Goal: Information Seeking & Learning: Learn about a topic

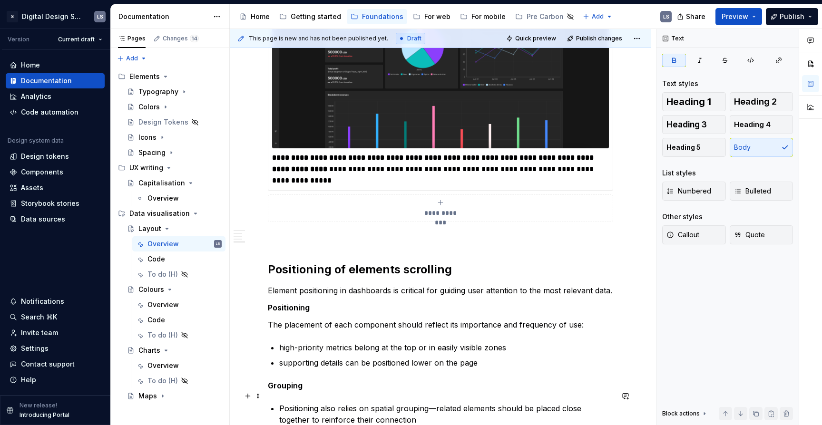
scroll to position [1711, 0]
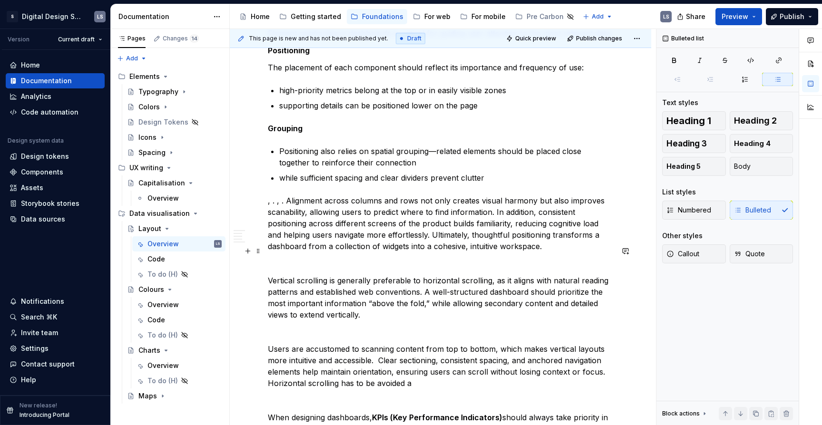
scroll to position [1798, 0]
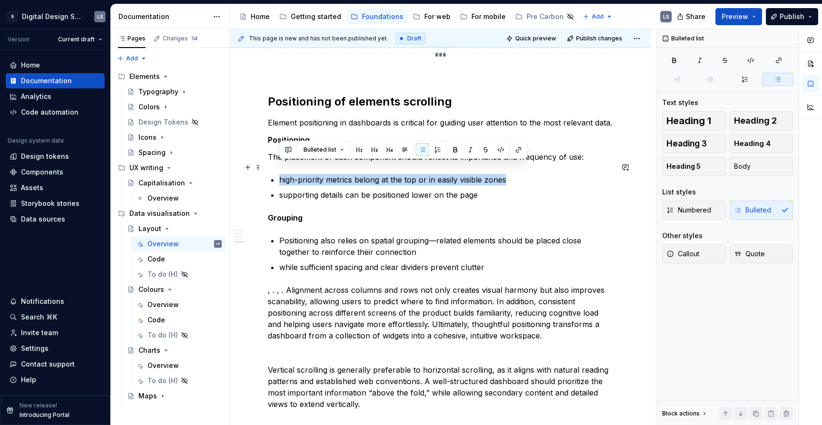
drag, startPoint x: 281, startPoint y: 170, endPoint x: 508, endPoint y: 166, distance: 227.8
click at [508, 174] on p "high-priority metrics belong at the top or in easily visible zones" at bounding box center [446, 179] width 334 height 11
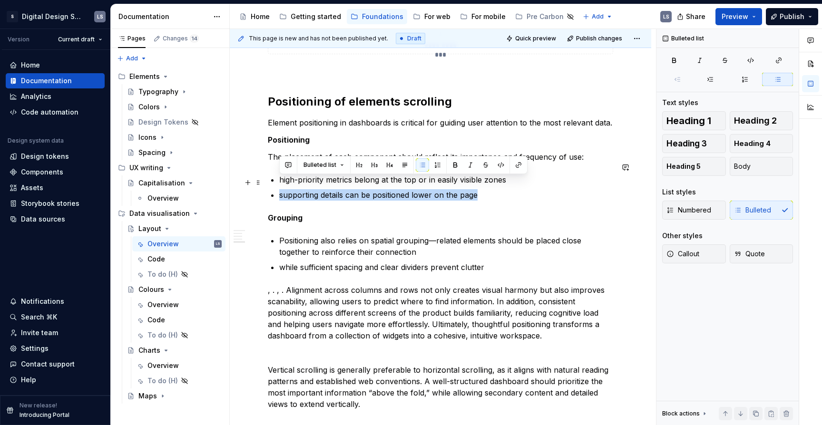
drag, startPoint x: 294, startPoint y: 183, endPoint x: 476, endPoint y: 180, distance: 182.2
click at [476, 189] on p "supporting details can be positioned lower on the page" at bounding box center [446, 194] width 334 height 11
click at [480, 189] on p "supporting details can be positioned lower on the page" at bounding box center [446, 194] width 334 height 11
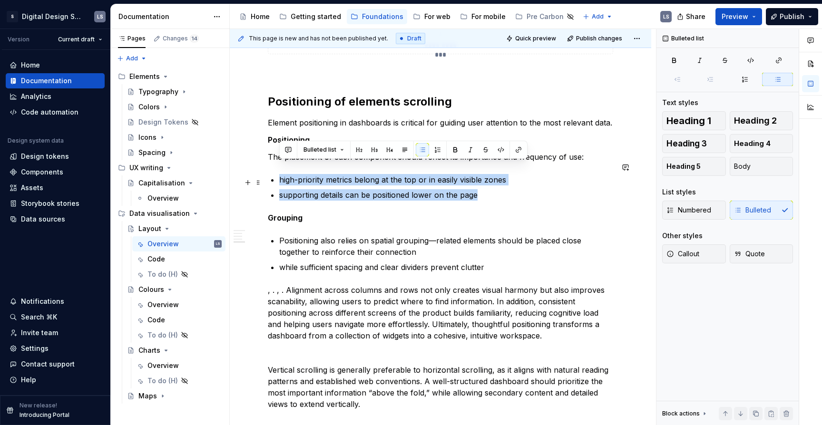
drag, startPoint x: 281, startPoint y: 167, endPoint x: 483, endPoint y: 185, distance: 202.9
click at [483, 185] on ul "high-priority metrics belong at the top or in easily visible zones supporting d…" at bounding box center [446, 187] width 334 height 27
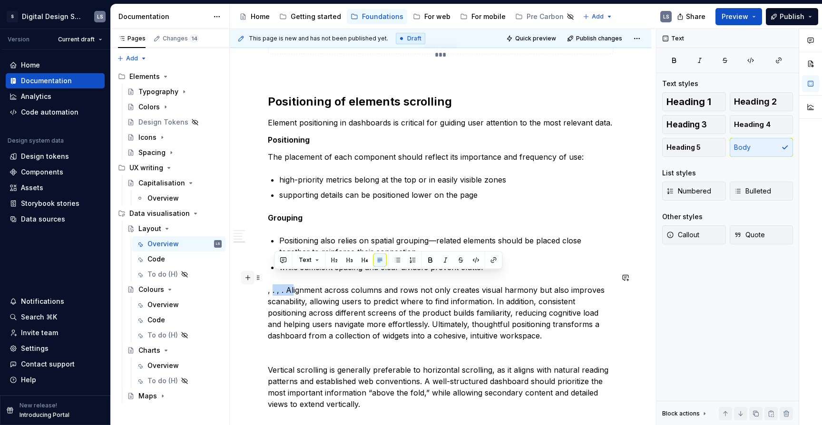
drag, startPoint x: 289, startPoint y: 278, endPoint x: 253, endPoint y: 274, distance: 35.4
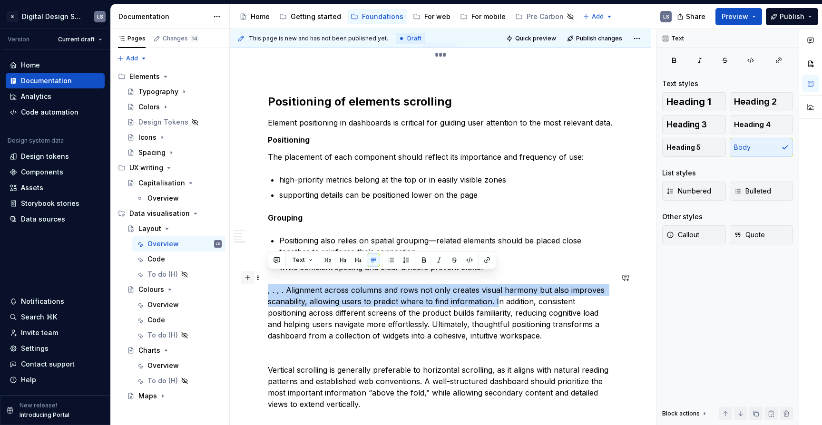
drag, startPoint x: 493, startPoint y: 290, endPoint x: 242, endPoint y: 276, distance: 251.0
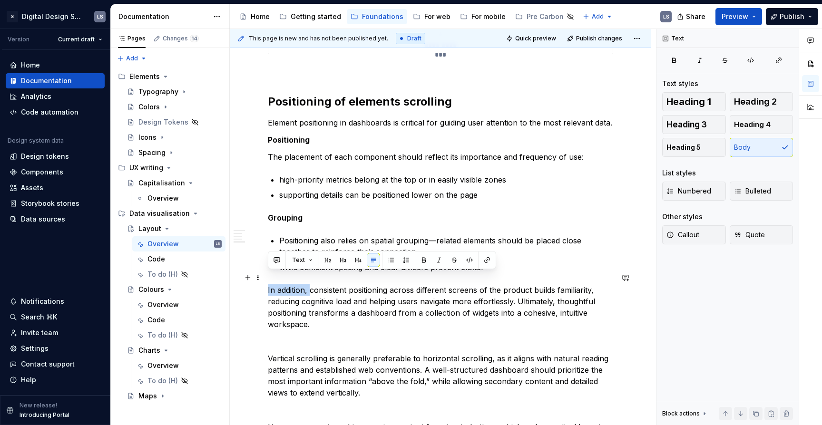
drag, startPoint x: 310, startPoint y: 278, endPoint x: 236, endPoint y: 278, distance: 74.2
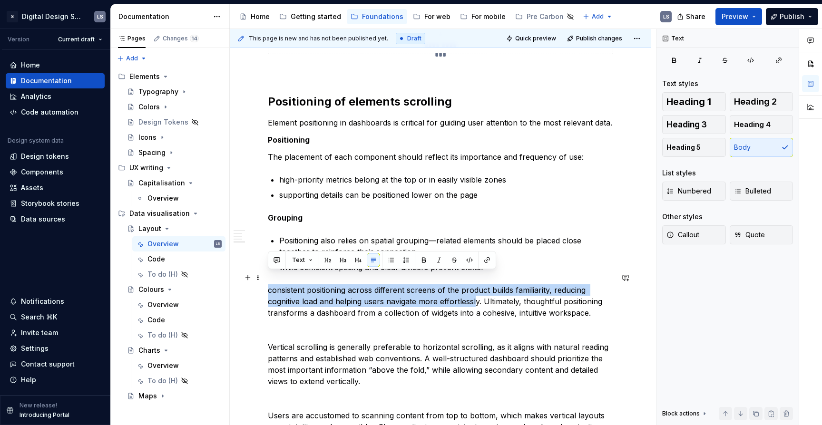
drag, startPoint x: 268, startPoint y: 276, endPoint x: 478, endPoint y: 290, distance: 210.6
click at [477, 290] on p "consistent positioning across different screens of the product builds familiari…" at bounding box center [440, 301] width 345 height 34
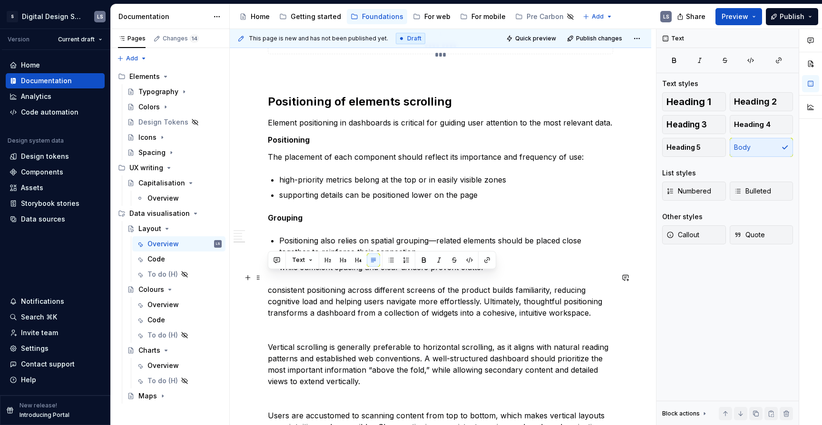
click at [481, 290] on p "consistent positioning across different screens of the product builds familiari…" at bounding box center [440, 301] width 345 height 34
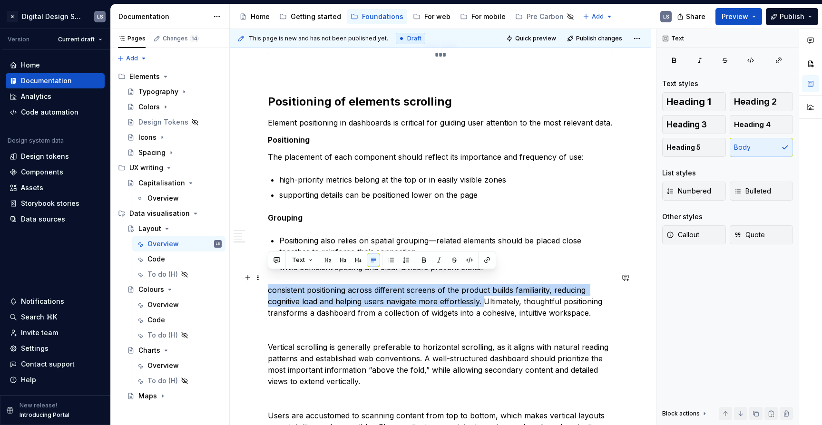
drag, startPoint x: 481, startPoint y: 289, endPoint x: 271, endPoint y: 274, distance: 210.7
click at [271, 284] on p "consistent positioning across different screens of the product builds familiari…" at bounding box center [440, 301] width 345 height 34
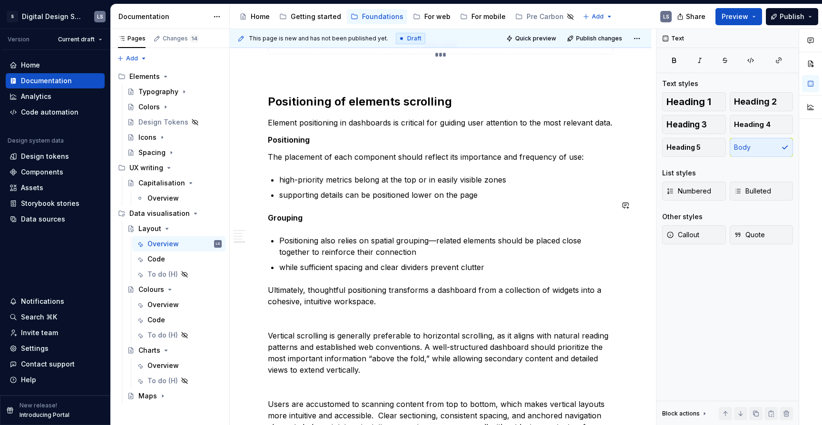
click at [504, 189] on p "supporting details can be positioned lower on the page" at bounding box center [446, 194] width 334 height 11
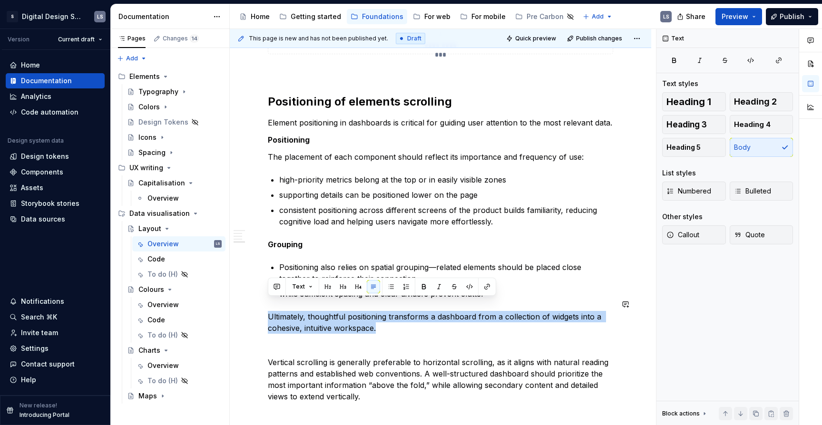
drag, startPoint x: 383, startPoint y: 317, endPoint x: 253, endPoint y: 293, distance: 132.1
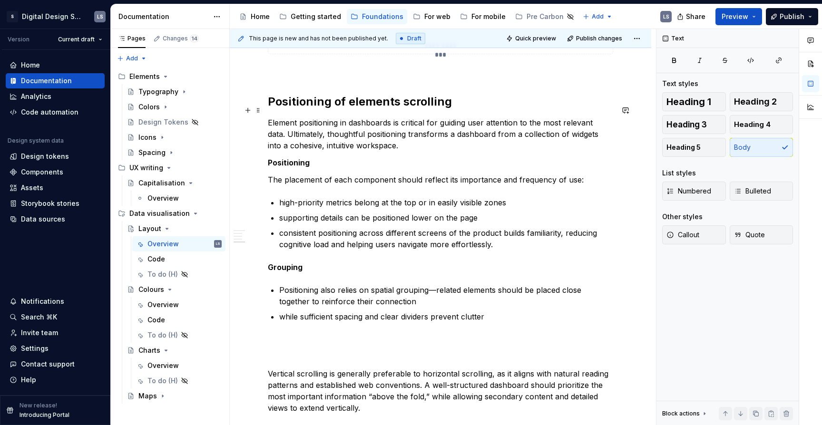
click at [311, 122] on p "Element positioning in dashboards is critical for guiding user attention to the…" at bounding box center [440, 134] width 345 height 34
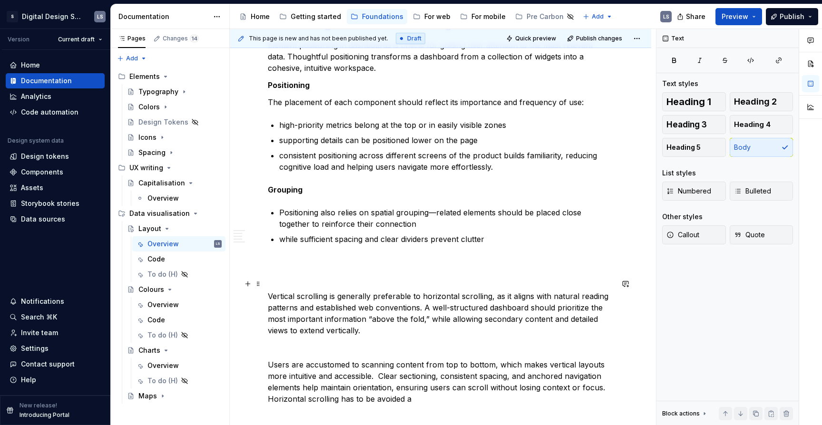
scroll to position [1905, 0]
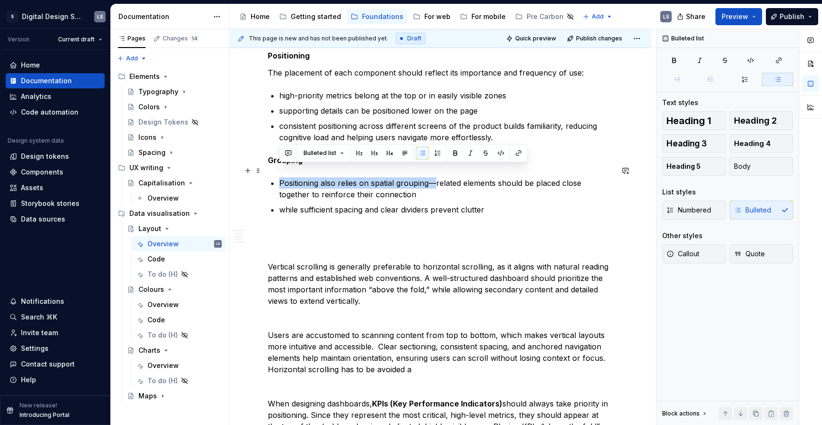
drag, startPoint x: 434, startPoint y: 171, endPoint x: 277, endPoint y: 170, distance: 157.0
click at [354, 179] on p "Positioning also relies on spatial grouping—related elements should be placed c…" at bounding box center [446, 188] width 334 height 23
drag, startPoint x: 369, startPoint y: 173, endPoint x: 279, endPoint y: 173, distance: 89.9
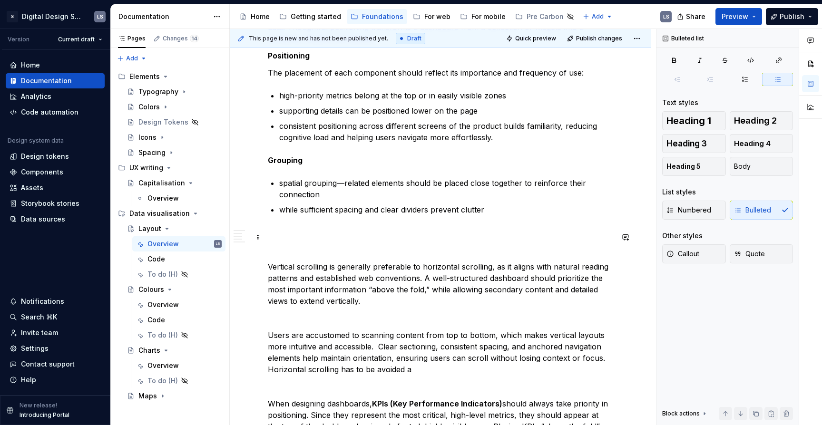
click at [304, 244] on p at bounding box center [440, 249] width 345 height 11
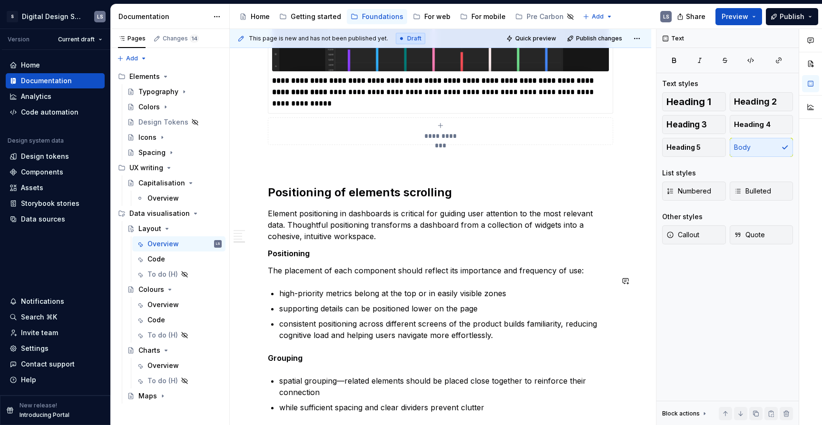
scroll to position [1707, 0]
click at [363, 185] on h2 "Positioning of elements scrolling" at bounding box center [440, 192] width 345 height 15
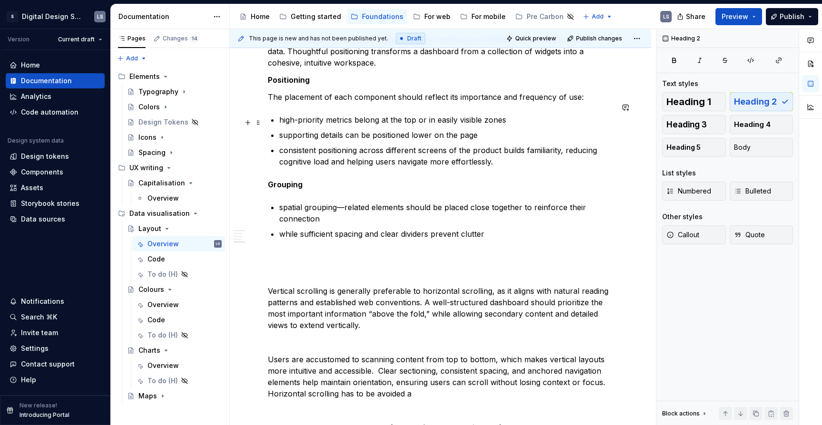
scroll to position [1882, 0]
click at [298, 250] on p at bounding box center [440, 255] width 345 height 11
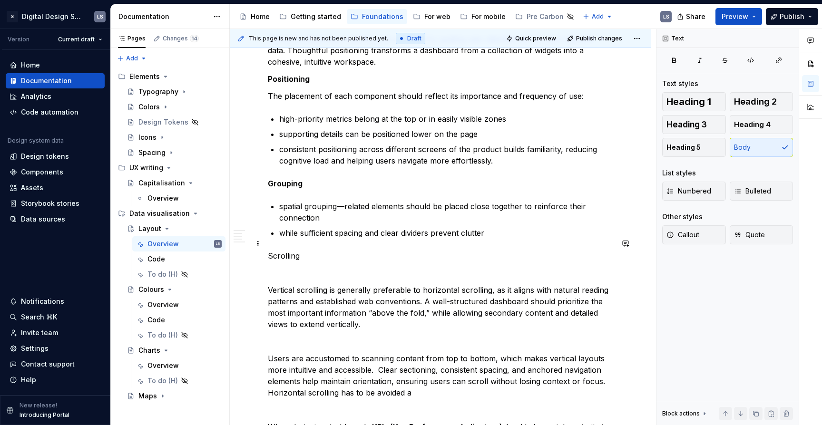
click at [289, 250] on p "Scrolling" at bounding box center [440, 255] width 345 height 11
click at [268, 284] on p "Vertical scrolling is generally preferable to horizontal scrolling, as it align…" at bounding box center [440, 307] width 345 height 46
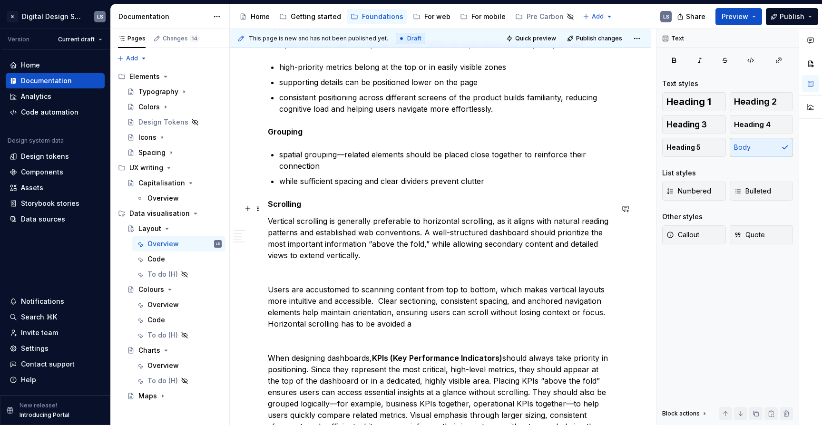
scroll to position [1946, 0]
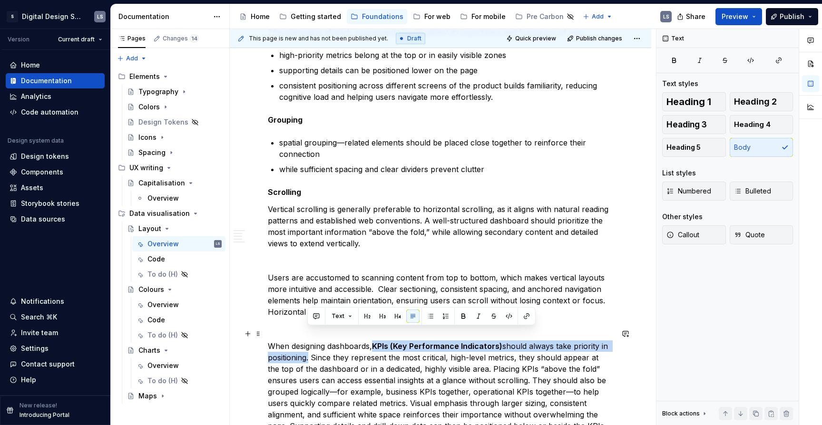
drag, startPoint x: 375, startPoint y: 333, endPoint x: 309, endPoint y: 347, distance: 67.5
click at [309, 347] on p "When designing dashboards, KPIs (Key Performance Indicators) should always take…" at bounding box center [440, 392] width 345 height 103
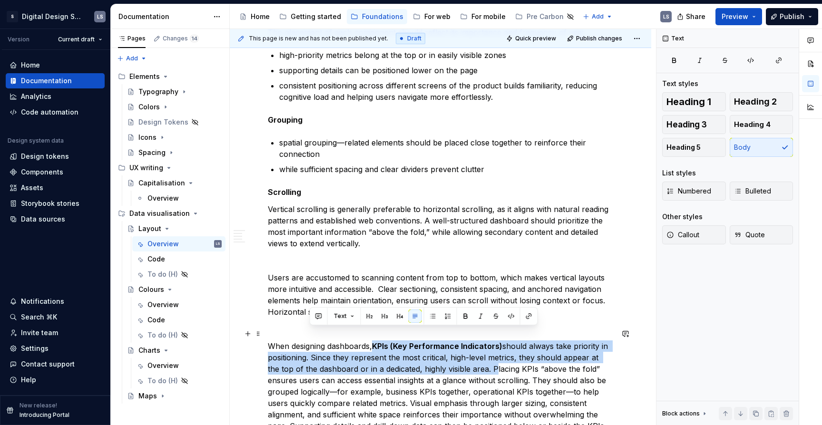
click at [480, 356] on p "When designing dashboards, KPIs (Key Performance Indicators) should always take…" at bounding box center [440, 392] width 345 height 103
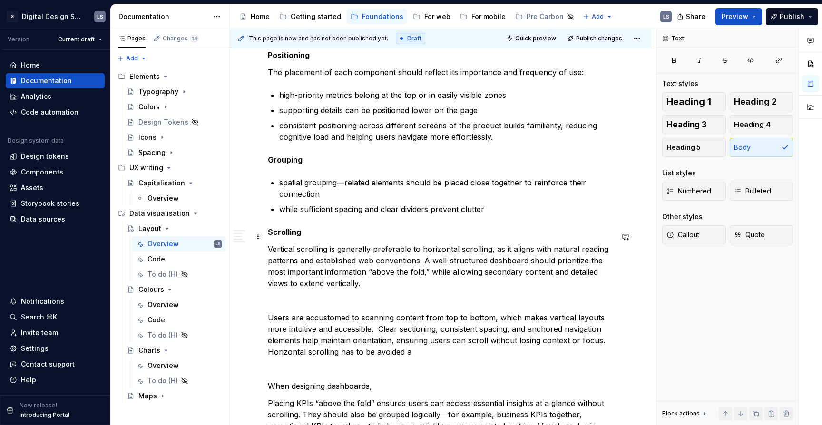
scroll to position [1846, 0]
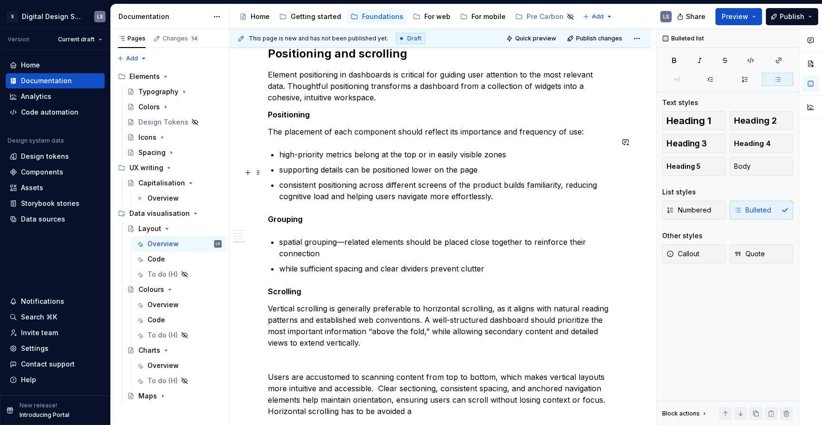
click at [496, 185] on p "consistent positioning across different screens of the product builds familiari…" at bounding box center [446, 190] width 334 height 23
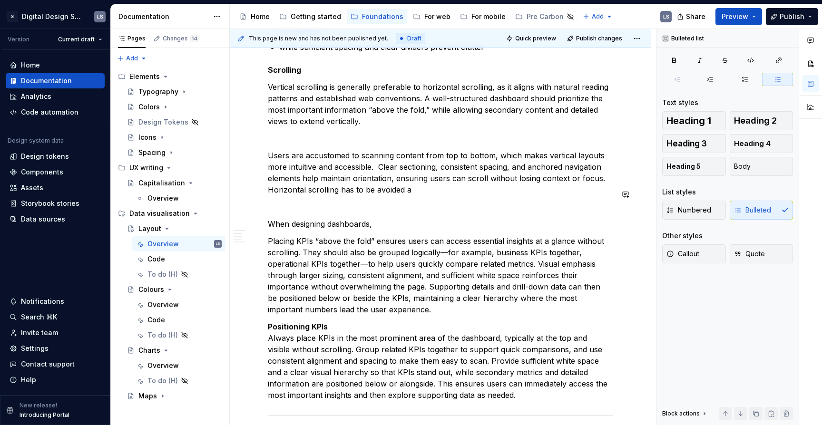
scroll to position [2115, 0]
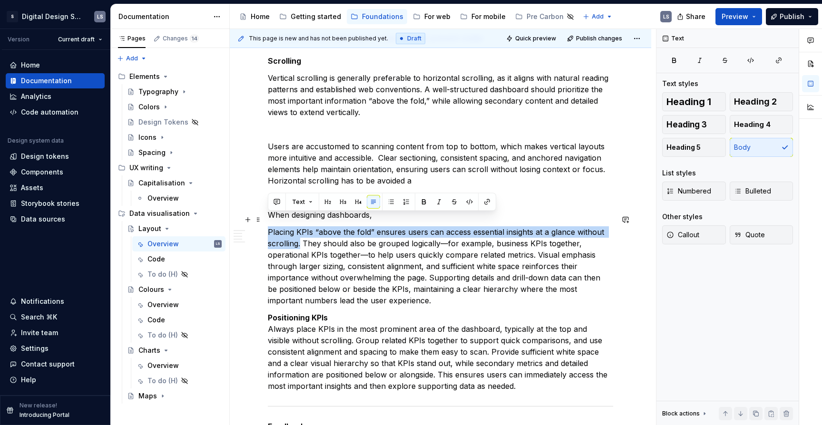
drag, startPoint x: 270, startPoint y: 221, endPoint x: 301, endPoint y: 231, distance: 32.6
click at [301, 231] on p "Placing KPIs “above the fold” ensures users can access essential insights at a …" at bounding box center [440, 266] width 345 height 80
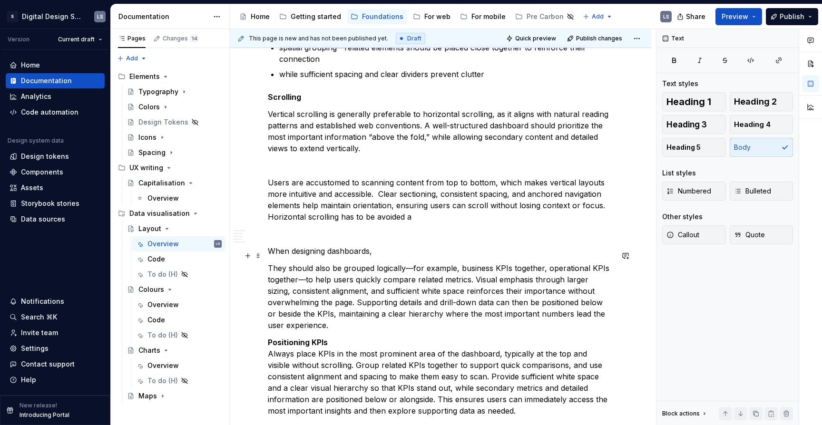
scroll to position [2029, 0]
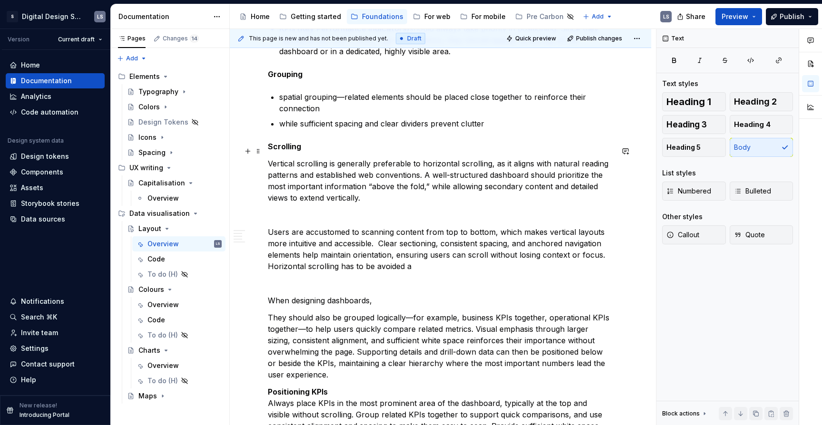
click at [372, 183] on p "Vertical scrolling is generally preferable to horizontal scrolling, as it align…" at bounding box center [440, 181] width 345 height 46
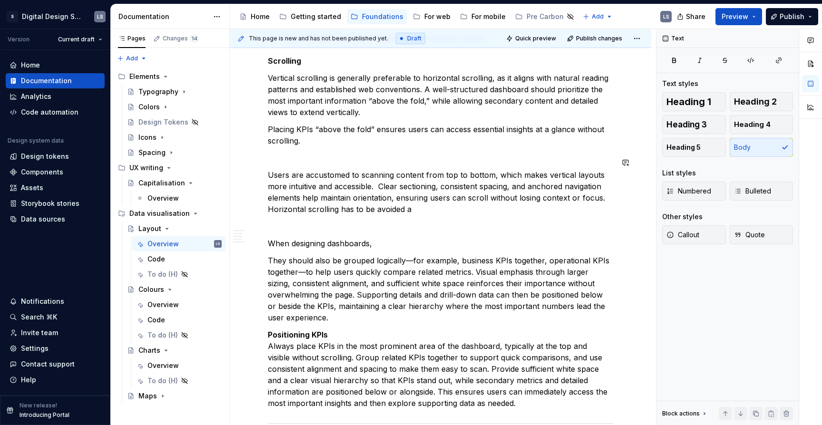
scroll to position [2117, 0]
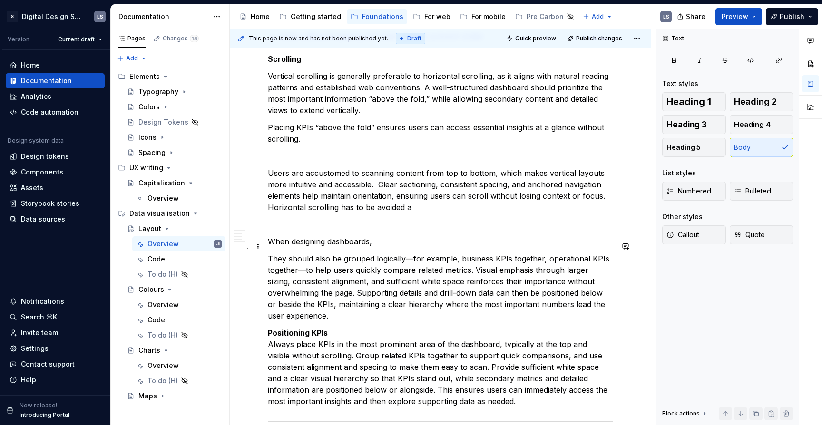
click at [390, 253] on p "They should also be grouped logically—for example, business KPIs together, oper…" at bounding box center [440, 287] width 345 height 68
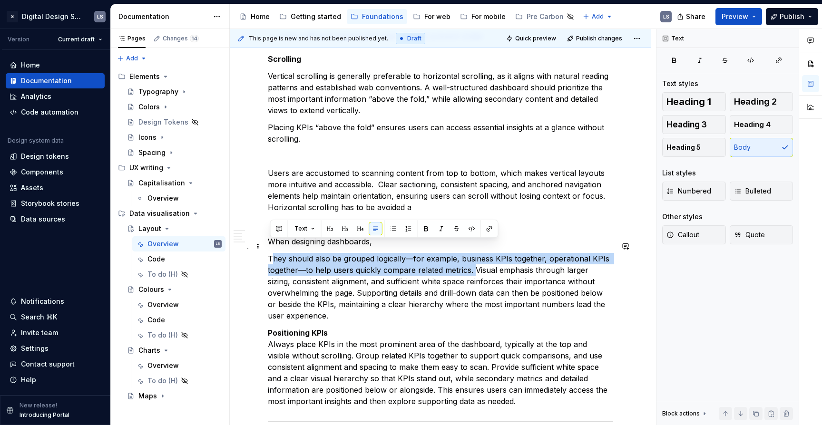
drag, startPoint x: 274, startPoint y: 246, endPoint x: 473, endPoint y: 257, distance: 199.1
click at [473, 257] on p "They should also be grouped logically—for example, business KPIs together, oper…" at bounding box center [440, 287] width 345 height 68
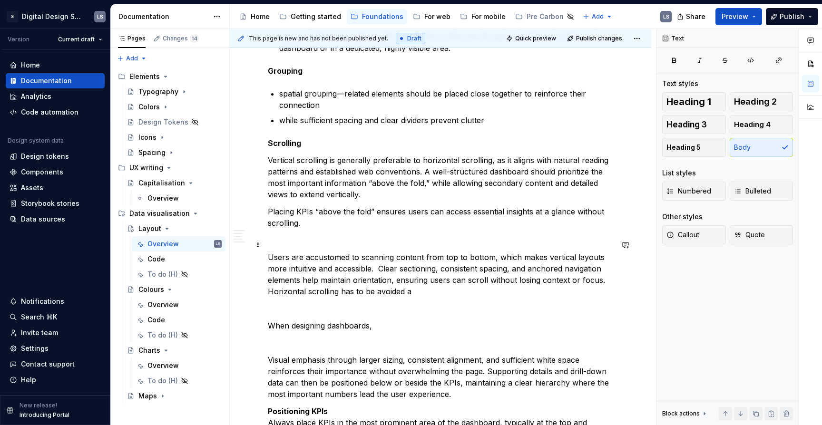
scroll to position [2022, 0]
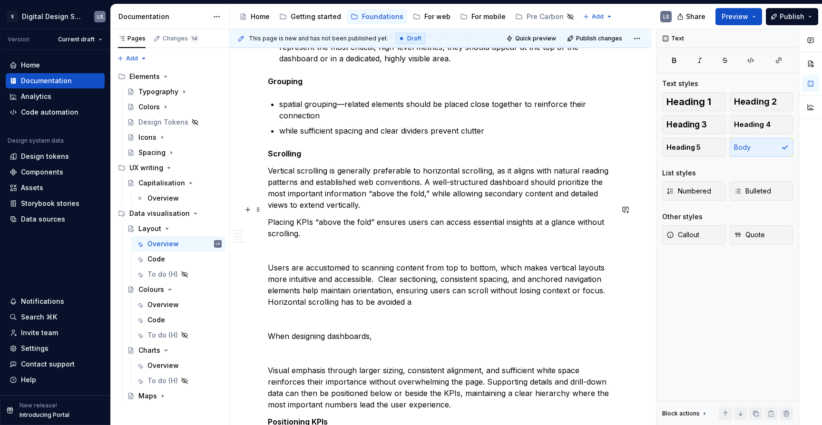
click at [300, 218] on p "Placing KPIs “above the fold” ensures users can access essential insights at a …" at bounding box center [440, 227] width 345 height 23
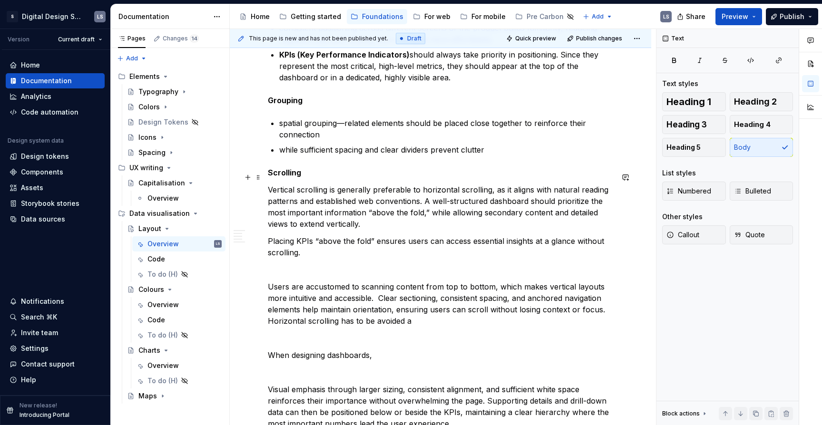
scroll to position [2003, 0]
click at [489, 145] on p "while sufficient spacing and clear dividers prevent clutter" at bounding box center [446, 150] width 334 height 11
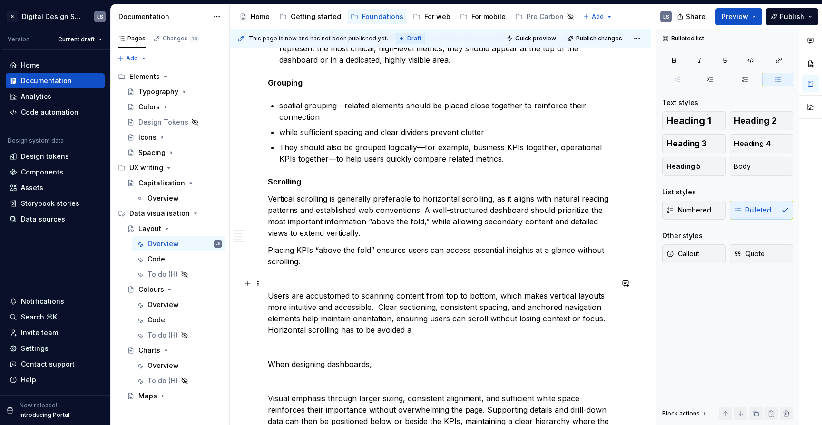
scroll to position [2210, 0]
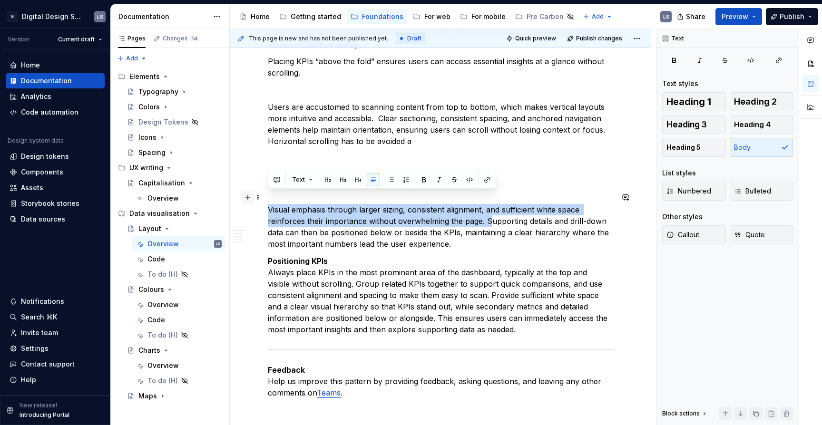
drag, startPoint x: 480, startPoint y: 210, endPoint x: 248, endPoint y: 193, distance: 233.2
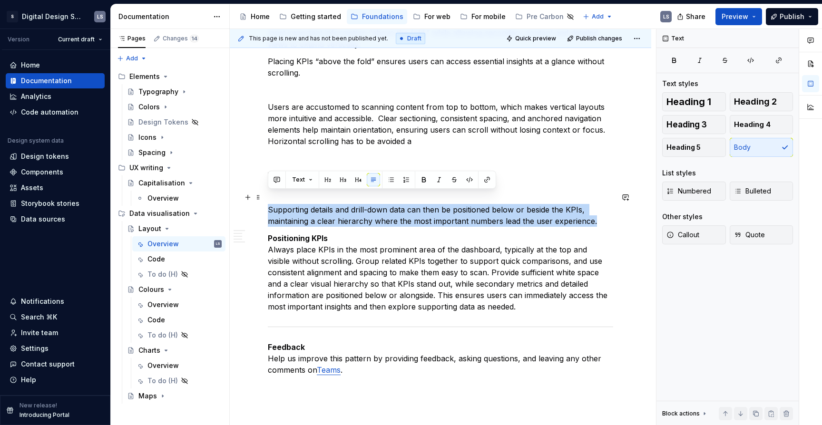
drag, startPoint x: 290, startPoint y: 200, endPoint x: 601, endPoint y: 205, distance: 311.1
click at [601, 205] on p "Supporting details and drill-down data can then be positioned below or beside t…" at bounding box center [440, 215] width 345 height 23
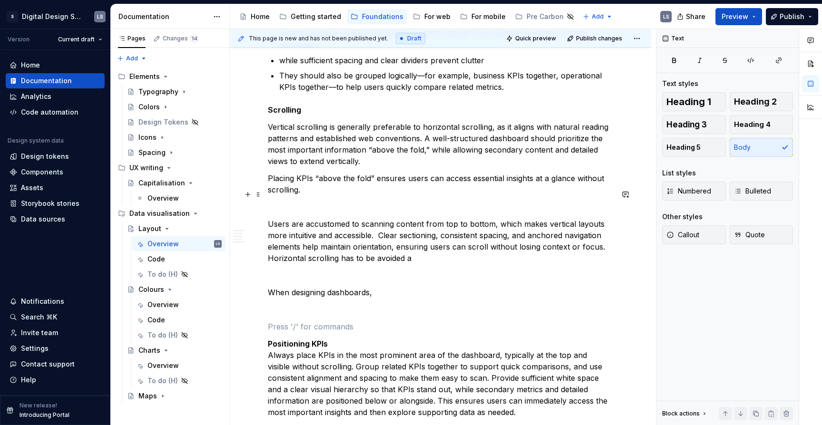
scroll to position [2089, 0]
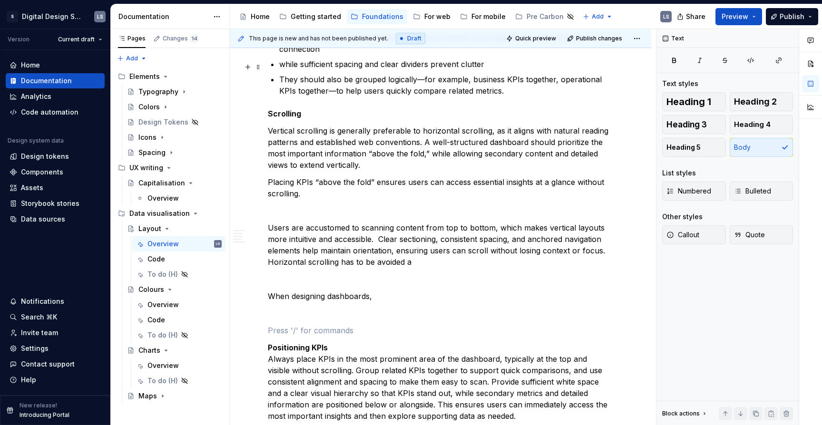
click at [529, 80] on p "They should also be grouped logically—for example, business KPIs together, oper…" at bounding box center [446, 85] width 334 height 23
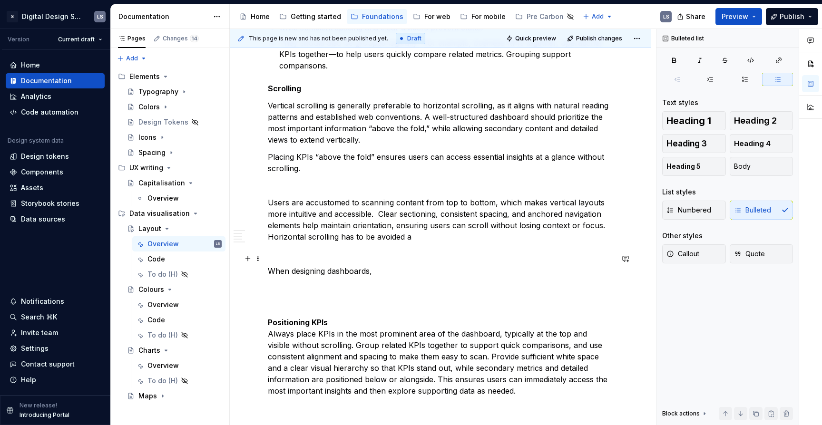
scroll to position [2128, 0]
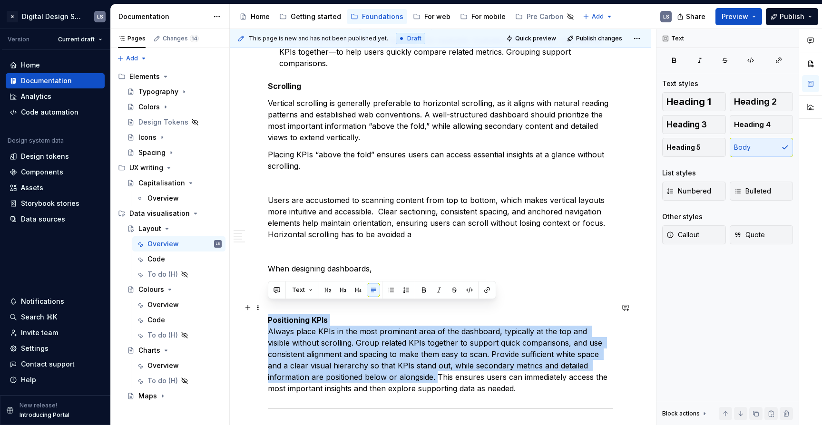
drag, startPoint x: 436, startPoint y: 364, endPoint x: 234, endPoint y: 309, distance: 208.7
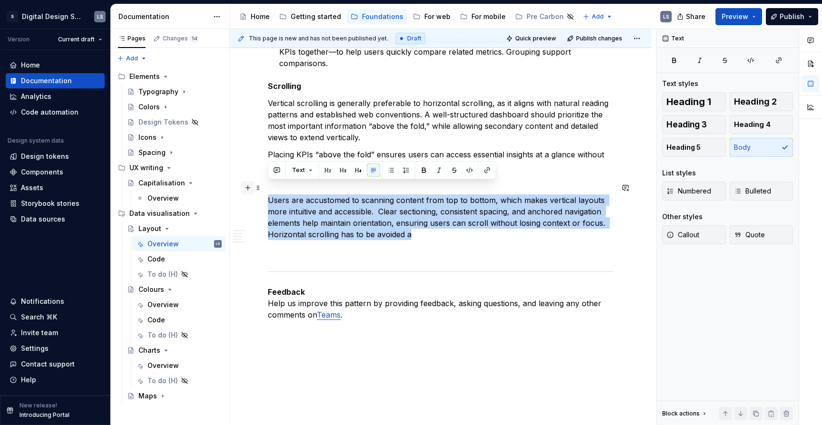
drag, startPoint x: 389, startPoint y: 222, endPoint x: 246, endPoint y: 185, distance: 146.7
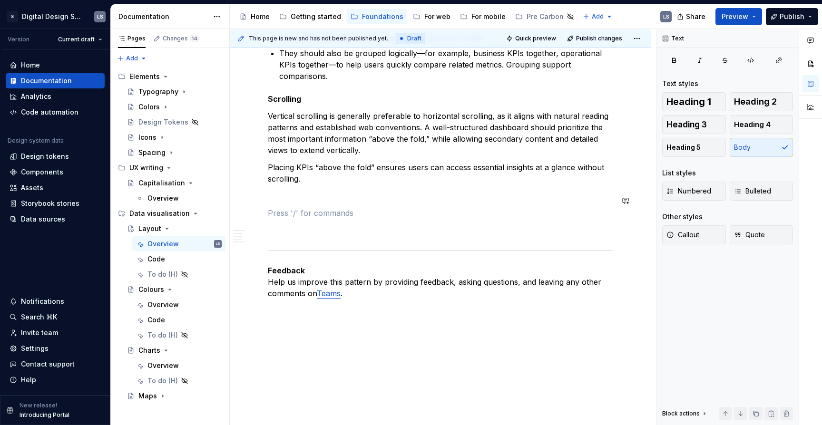
scroll to position [2098, 0]
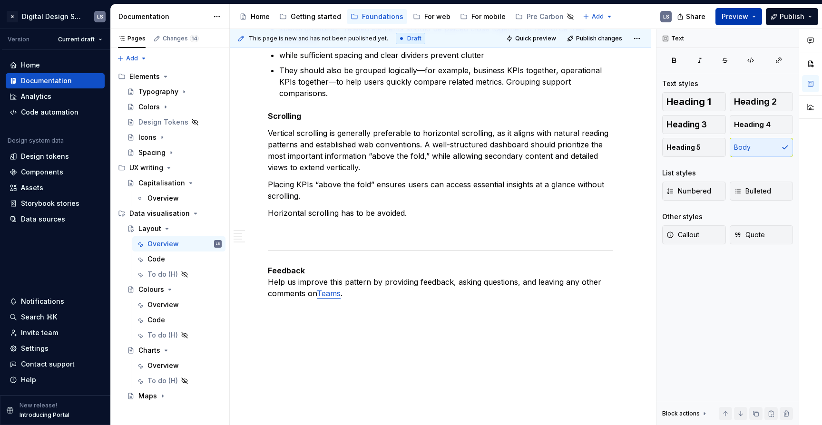
click at [729, 15] on span "Preview" at bounding box center [734, 17] width 27 height 10
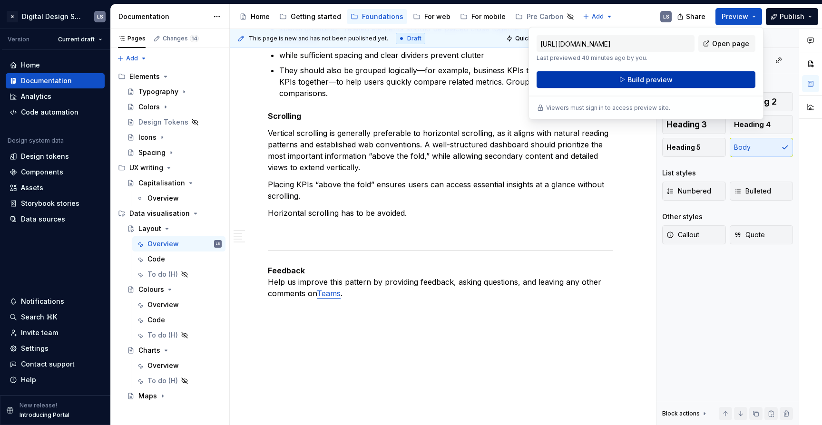
click at [657, 86] on button "Build preview" at bounding box center [645, 79] width 219 height 17
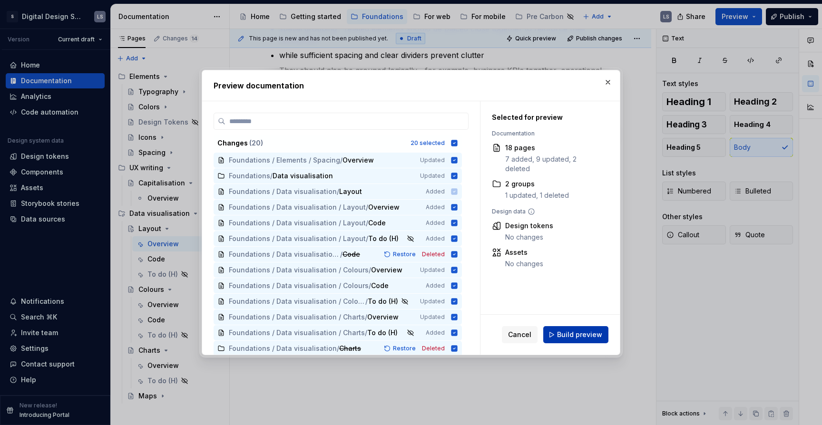
click at [580, 341] on button "Build preview" at bounding box center [575, 334] width 65 height 17
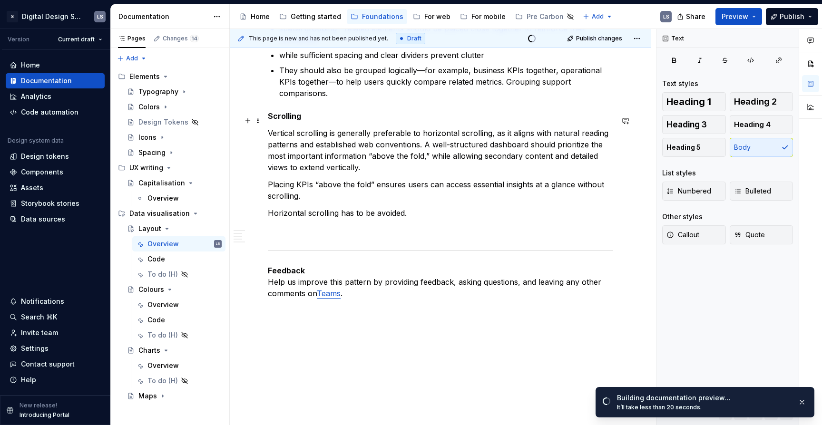
click at [402, 127] on p "Vertical scrolling is generally preferable to horizontal scrolling, as it align…" at bounding box center [440, 150] width 345 height 46
click at [356, 224] on p at bounding box center [440, 229] width 345 height 11
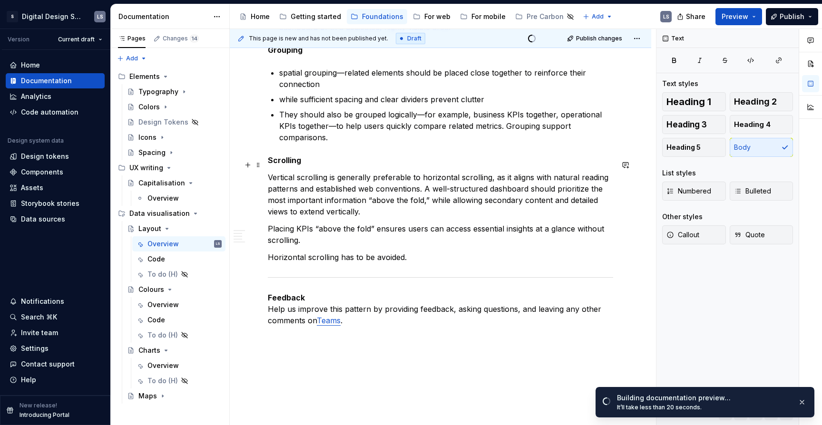
scroll to position [2081, 0]
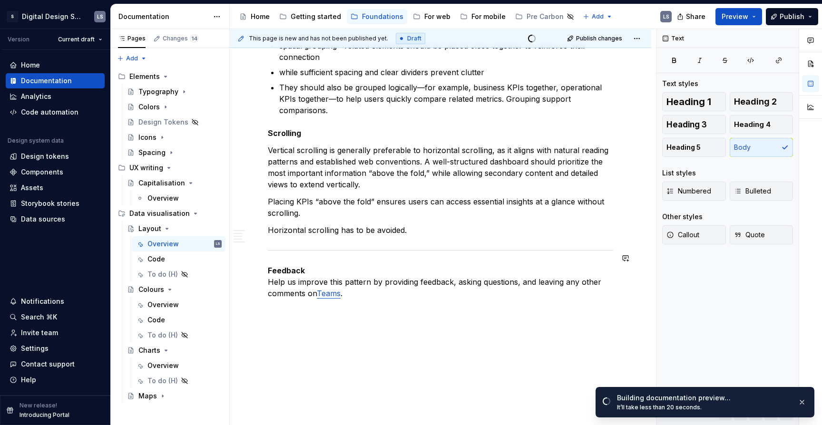
click at [333, 314] on div "**********" at bounding box center [443, 227] width 426 height 397
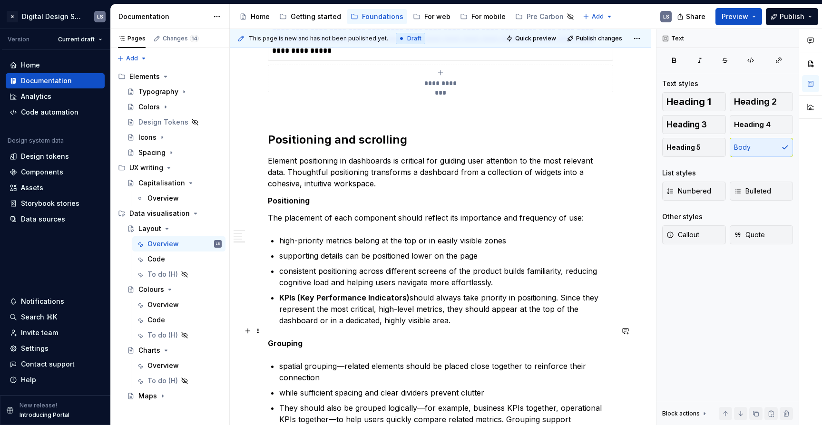
scroll to position [1755, 0]
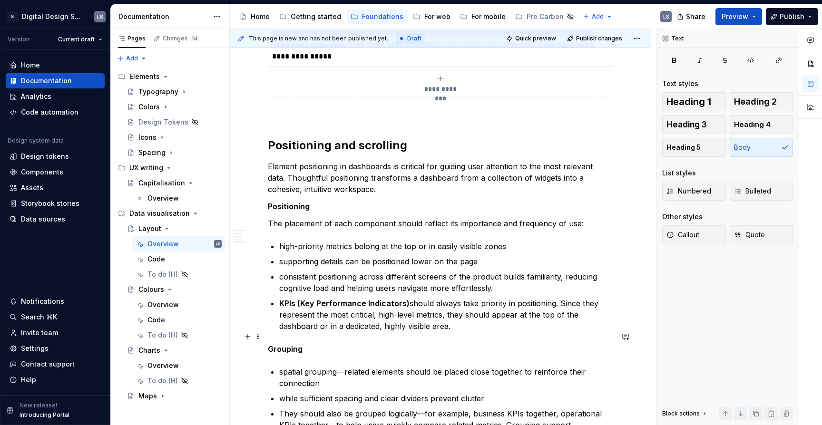
type textarea "*"
